Goal: Task Accomplishment & Management: Complete application form

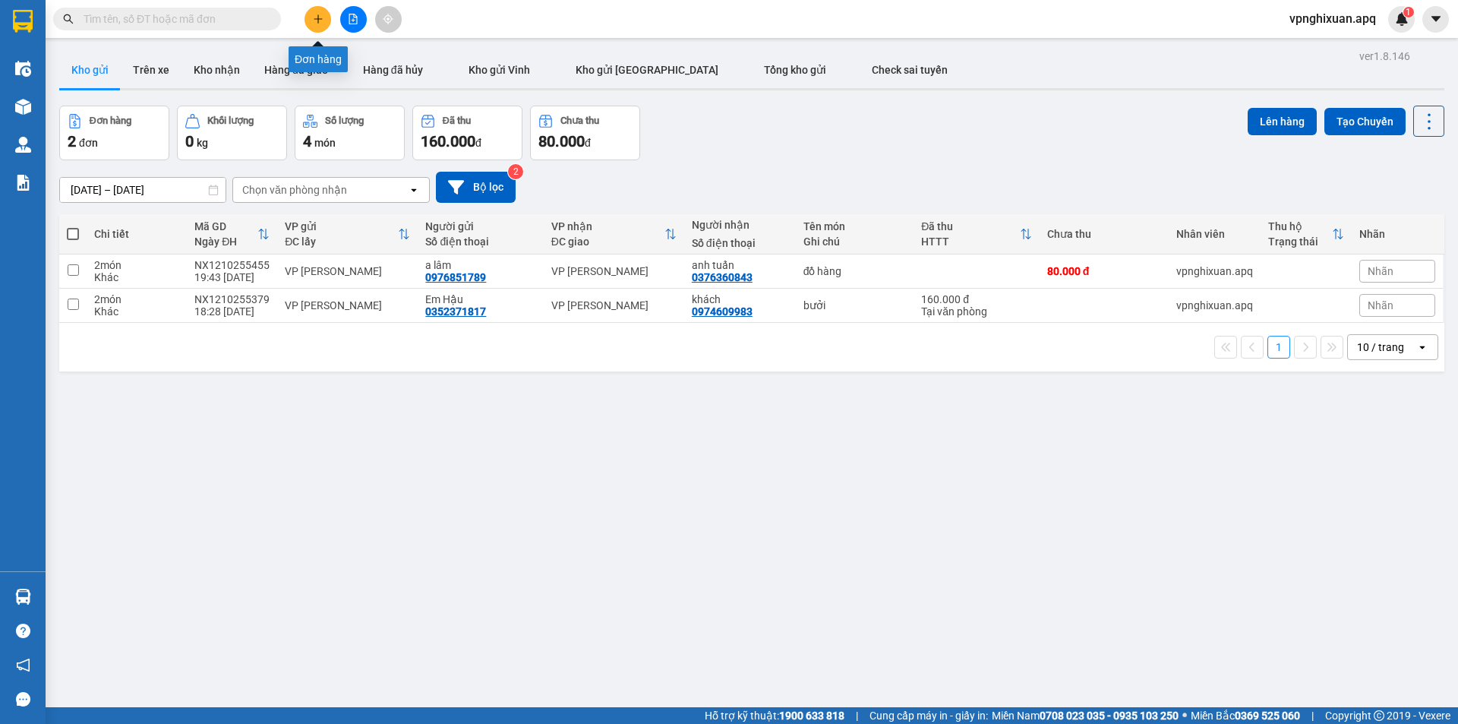
click at [321, 21] on icon "plus" at bounding box center [318, 19] width 11 height 11
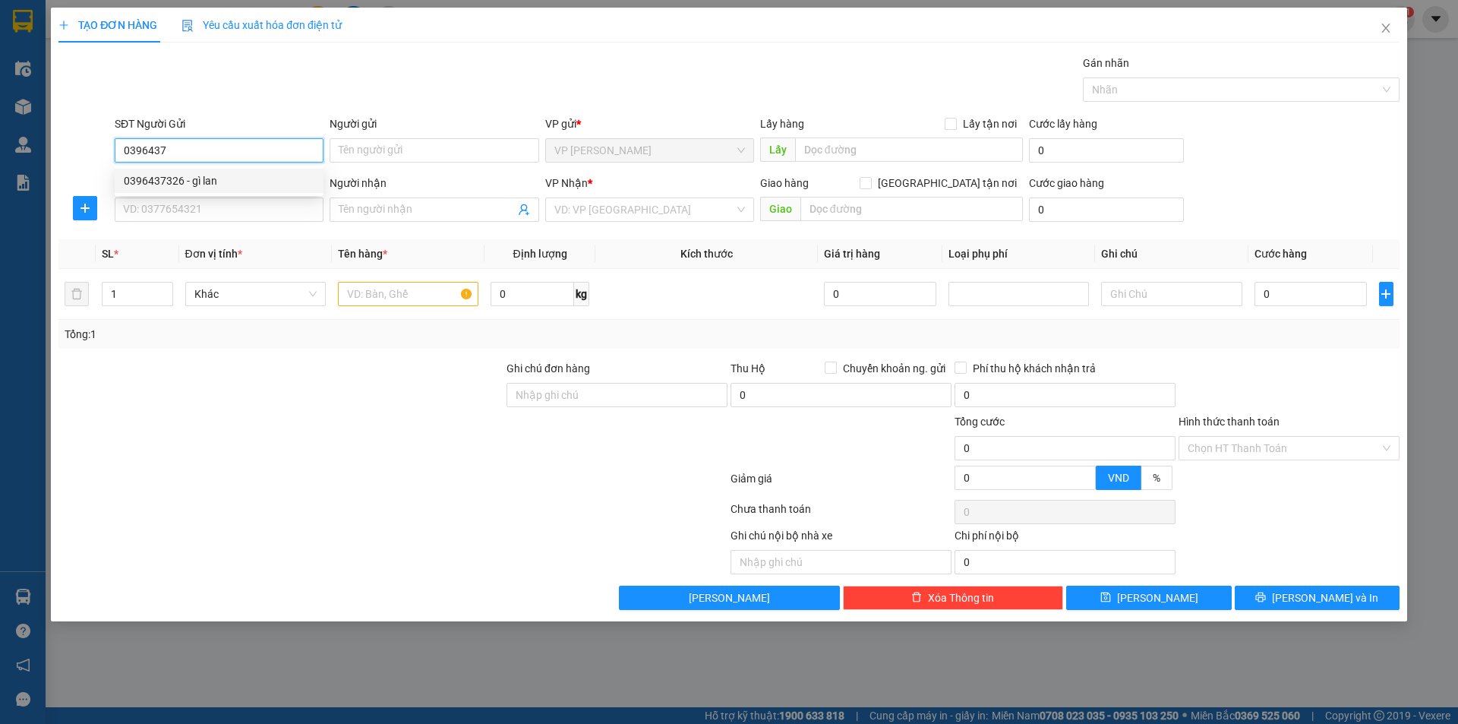
click at [226, 178] on div "0396437326 - gì lan" at bounding box center [219, 180] width 191 height 17
type input "0396437326"
type input "gì lan"
type input "0396437326"
click at [239, 215] on input "SĐT Người Nhận" at bounding box center [219, 209] width 209 height 24
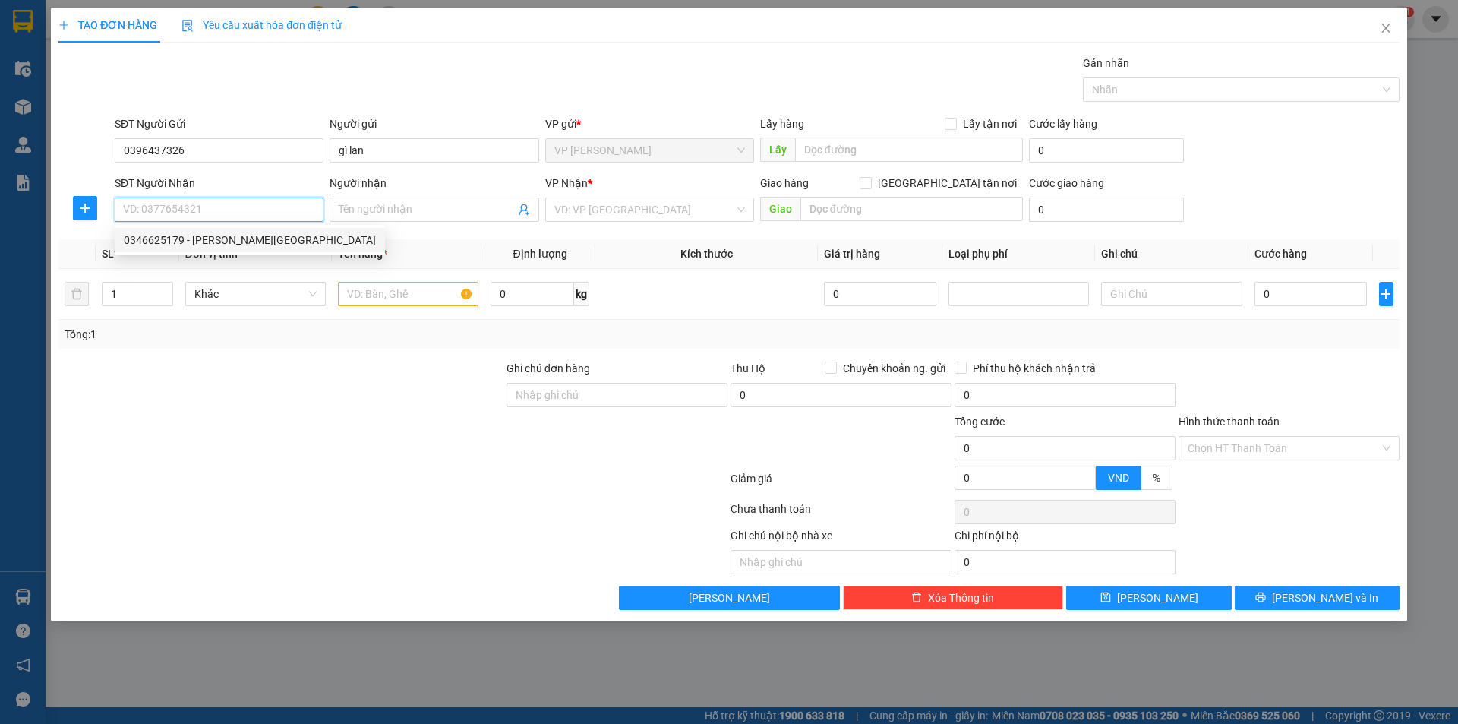
click at [256, 245] on div "0346625179 - [PERSON_NAME][GEOGRAPHIC_DATA]" at bounding box center [250, 240] width 252 height 17
type input "0346625179"
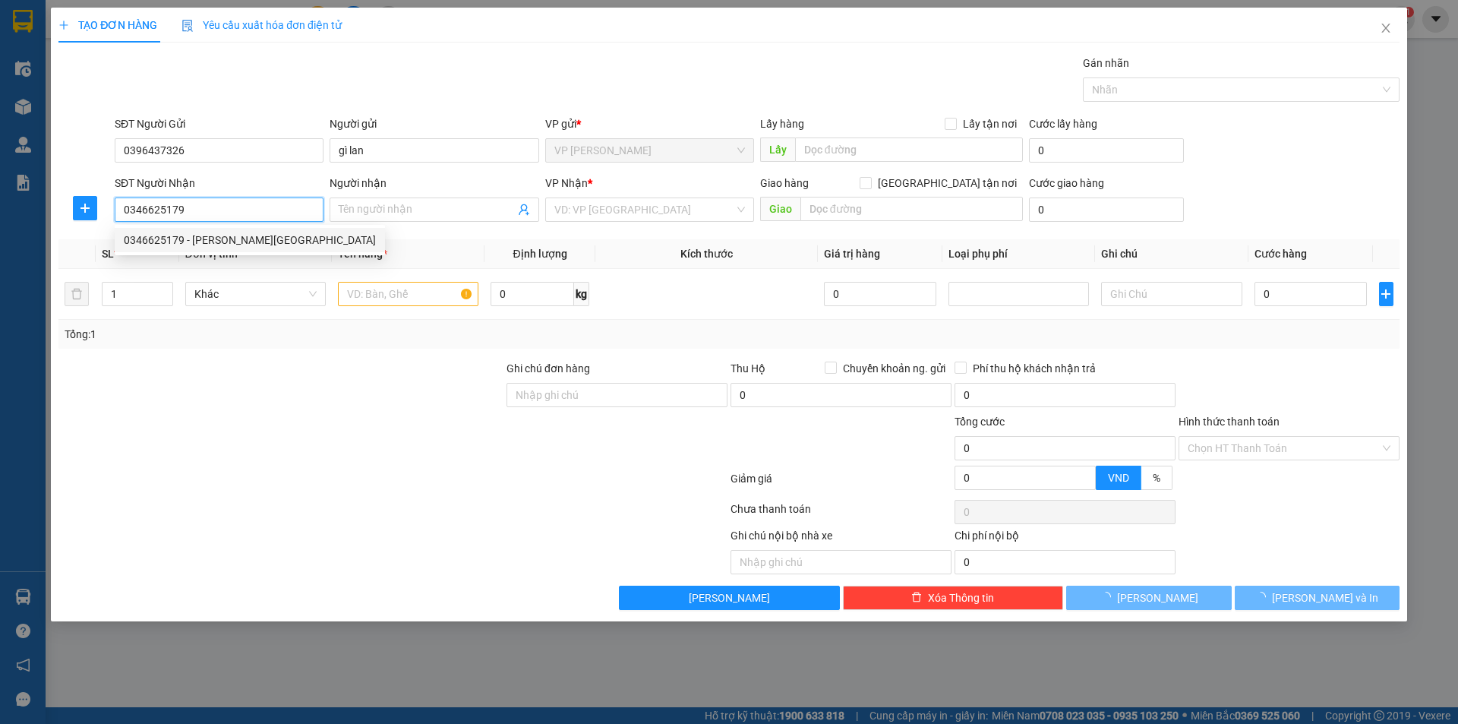
type input "[PERSON_NAME]"
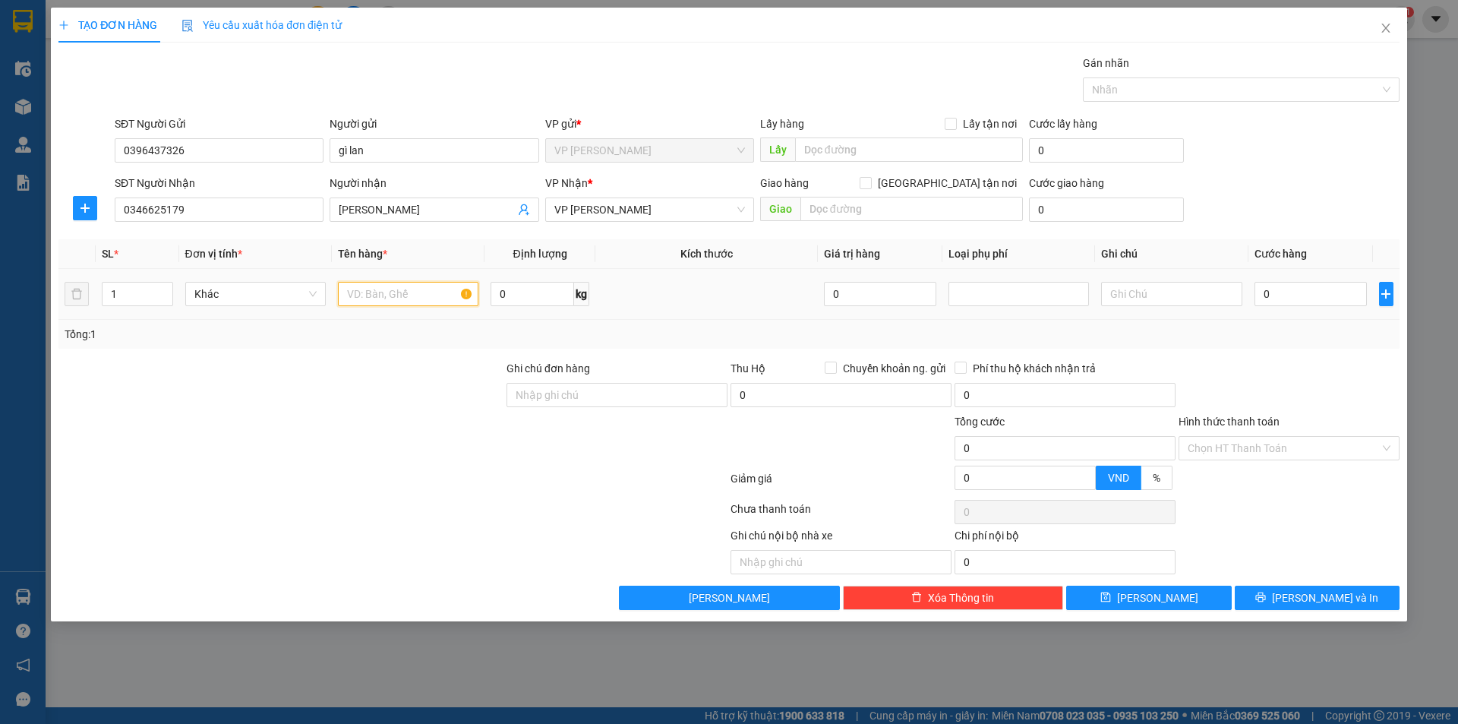
click at [392, 295] on input "text" at bounding box center [408, 294] width 141 height 24
type input "thực phẩm"
click at [1260, 290] on input "0" at bounding box center [1311, 294] width 113 height 24
click at [1263, 290] on input "0" at bounding box center [1311, 294] width 113 height 24
type input "50"
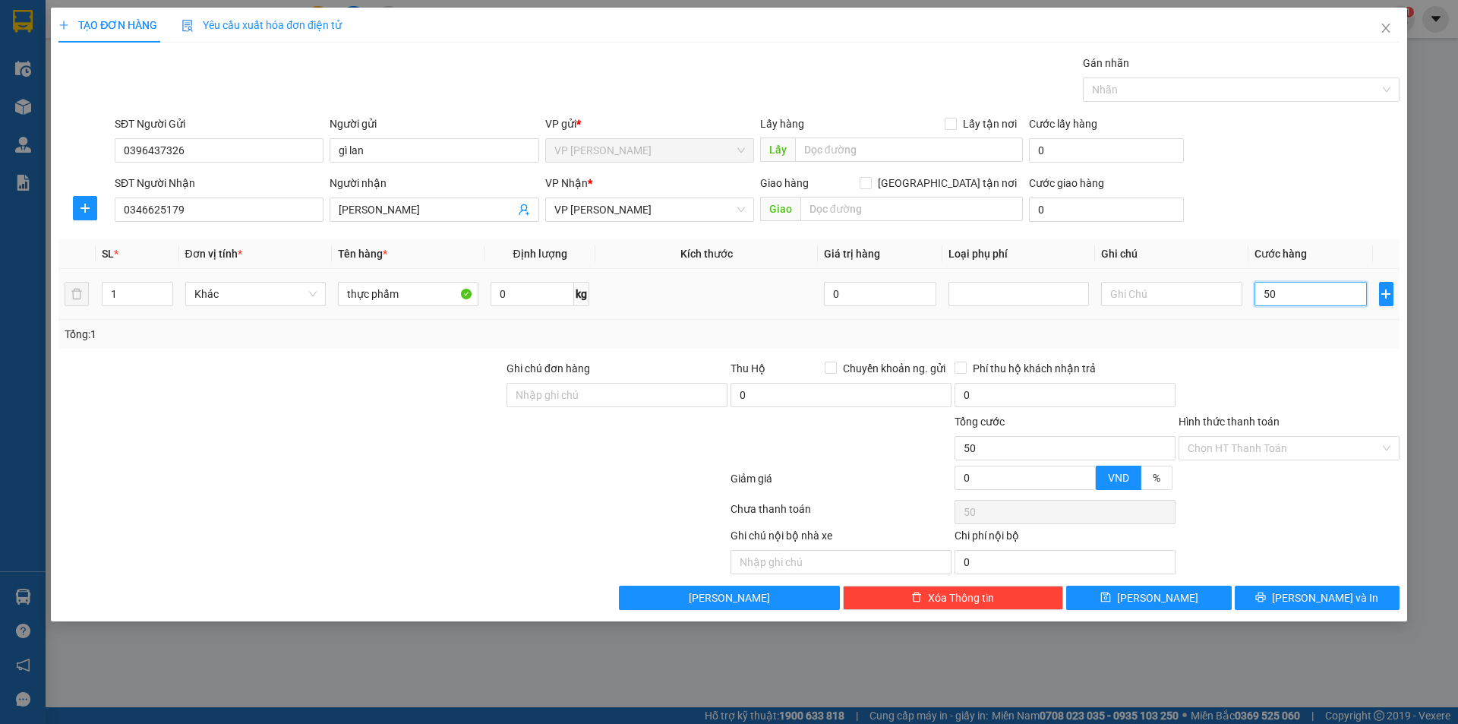
type input "50"
type input "500"
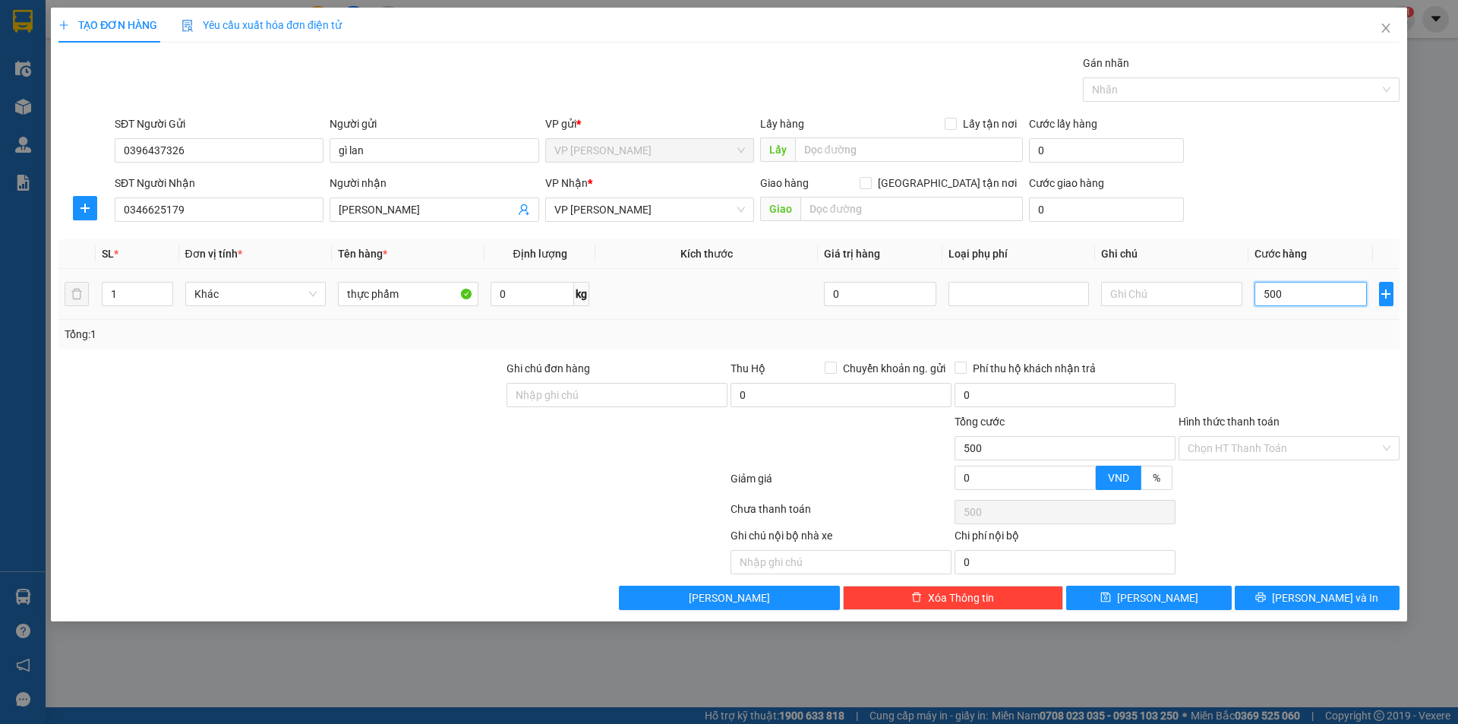
type input "5.000"
type input "50.000"
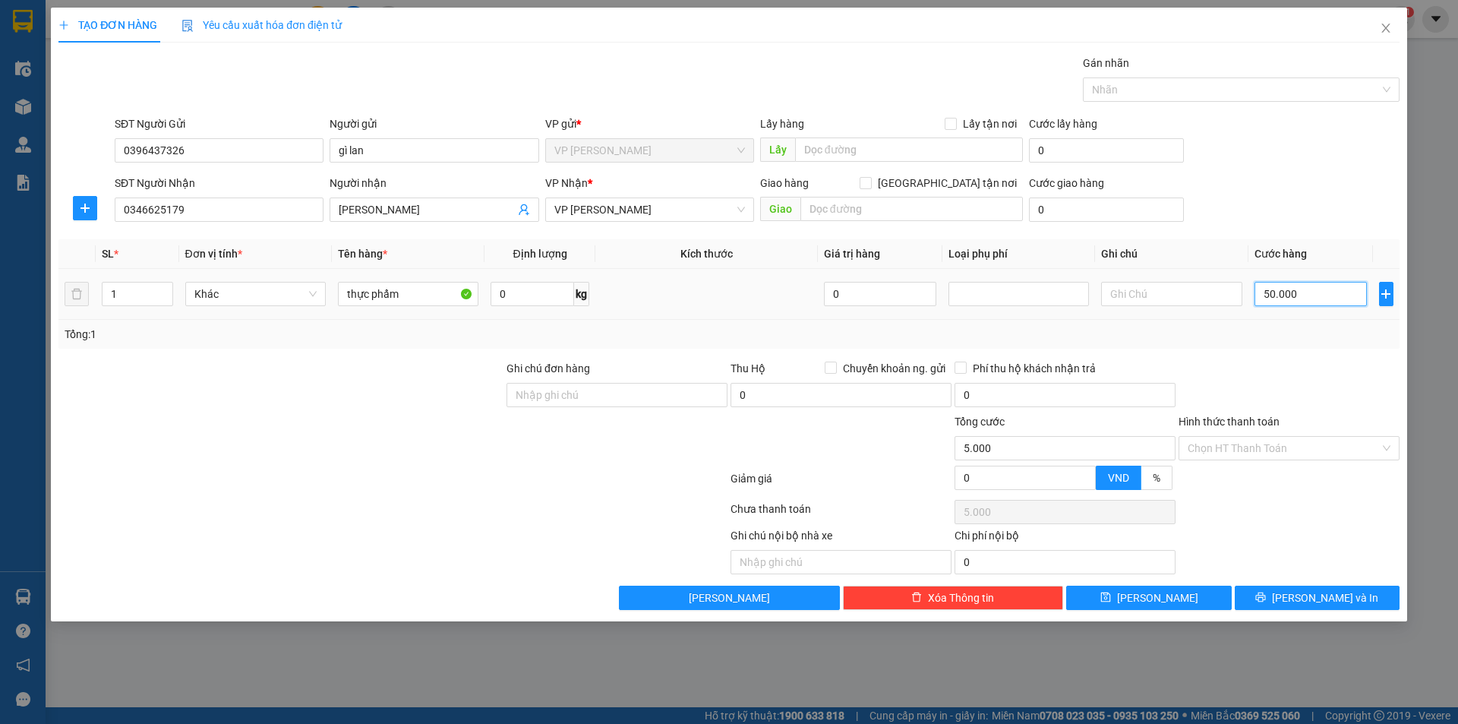
type input "50.000"
type input "500.000"
type input "50.000"
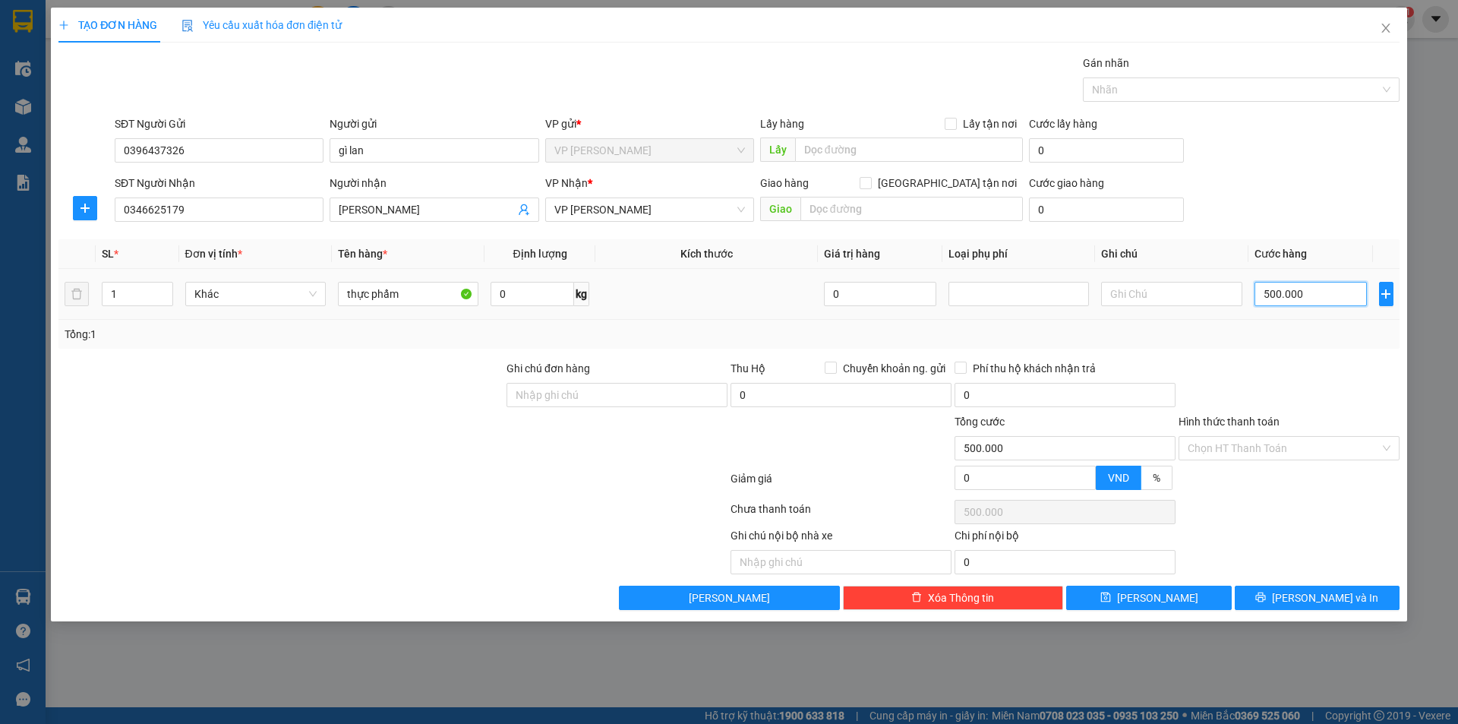
type input "50.000"
click at [1314, 442] on input "Hình thức thanh toán" at bounding box center [1284, 448] width 192 height 23
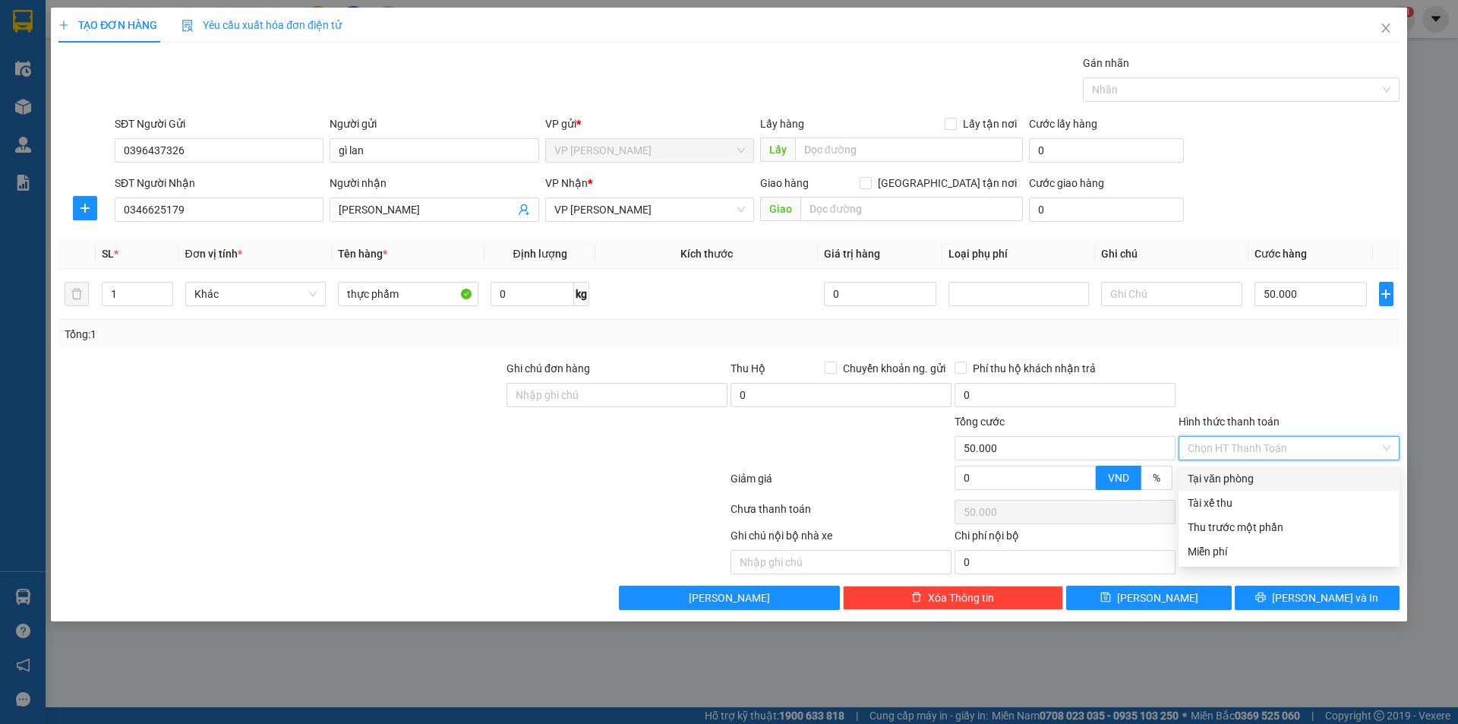
click at [1280, 482] on div "Tại văn phòng" at bounding box center [1289, 478] width 203 height 17
type input "0"
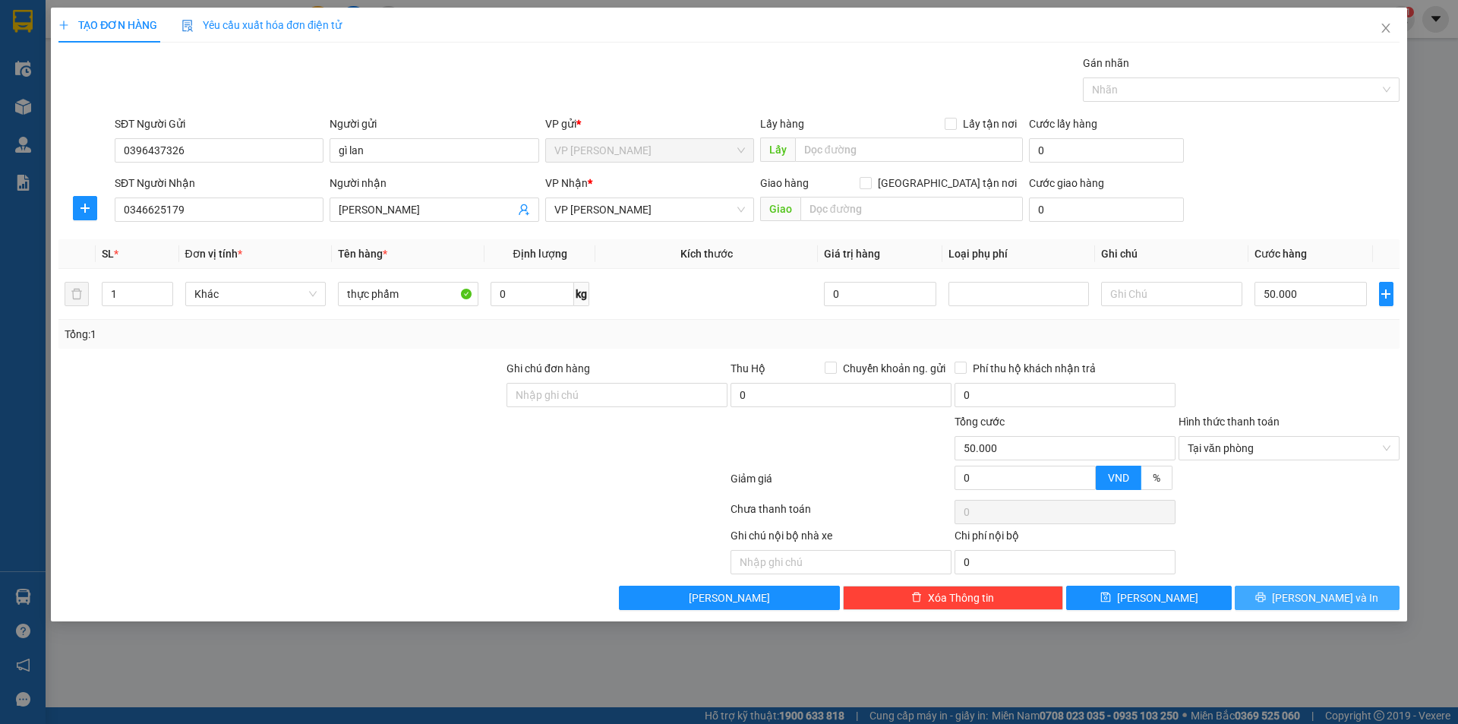
click at [1280, 602] on button "[PERSON_NAME] và In" at bounding box center [1317, 598] width 165 height 24
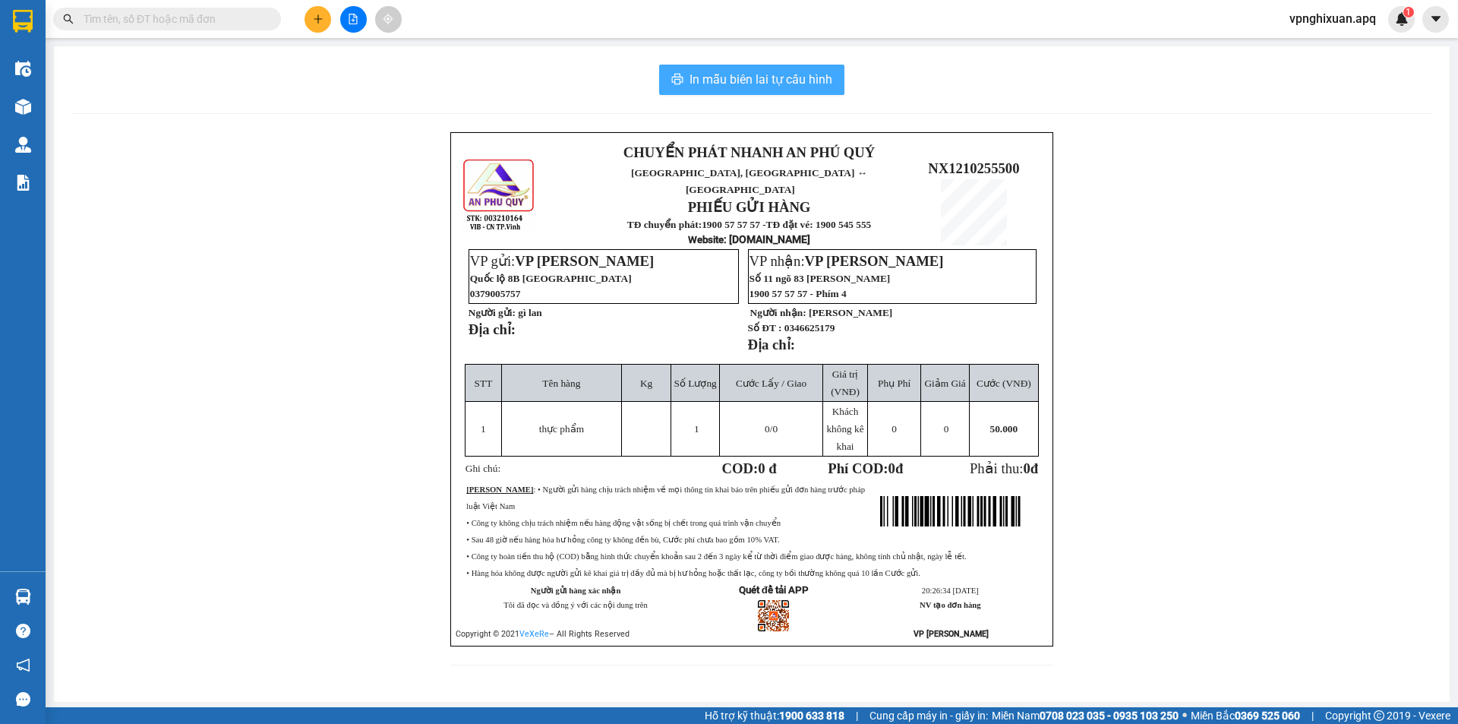
click at [747, 75] on span "In mẫu biên lai tự cấu hình" at bounding box center [761, 79] width 143 height 19
